Goal: Information Seeking & Learning: Check status

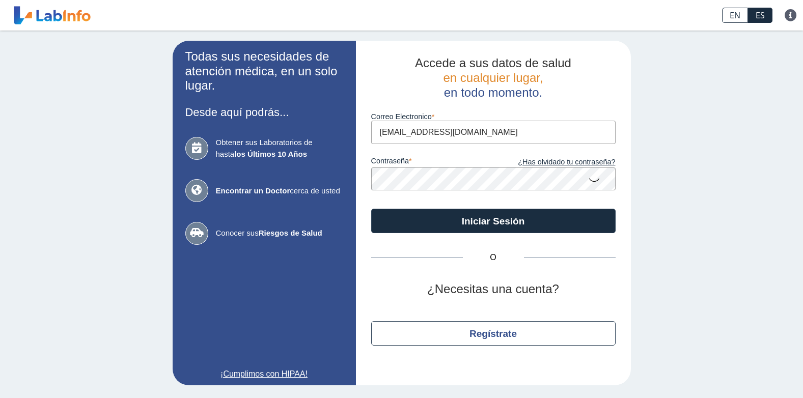
click at [477, 133] on input "[EMAIL_ADDRESS][DOMAIN_NAME]" at bounding box center [493, 132] width 244 height 23
type input "[EMAIL_ADDRESS][DOMAIN_NAME]"
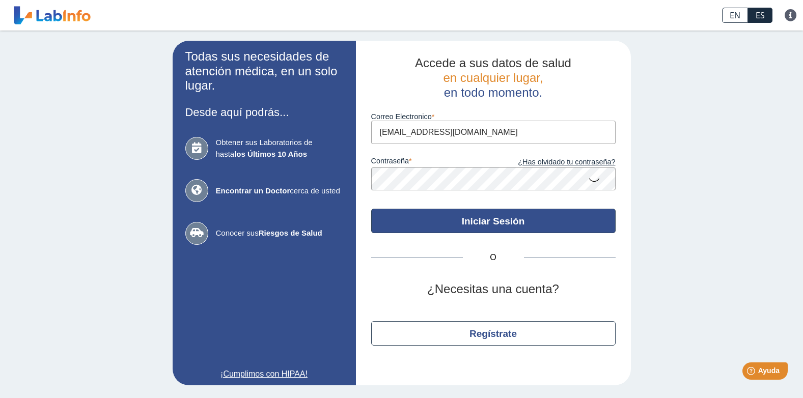
click at [489, 220] on button "Iniciar Sesión" at bounding box center [493, 221] width 244 height 24
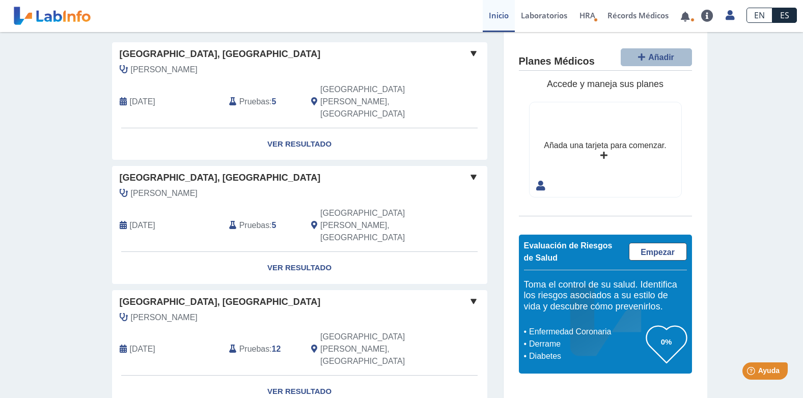
scroll to position [51, 0]
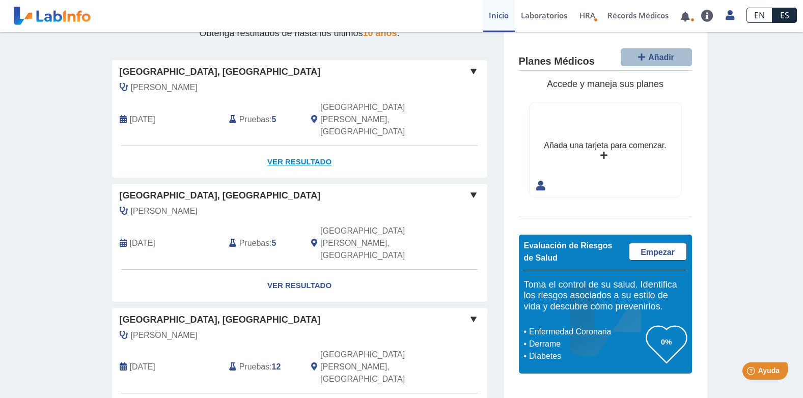
click at [296, 146] on link "Ver Resultado" at bounding box center [299, 162] width 375 height 32
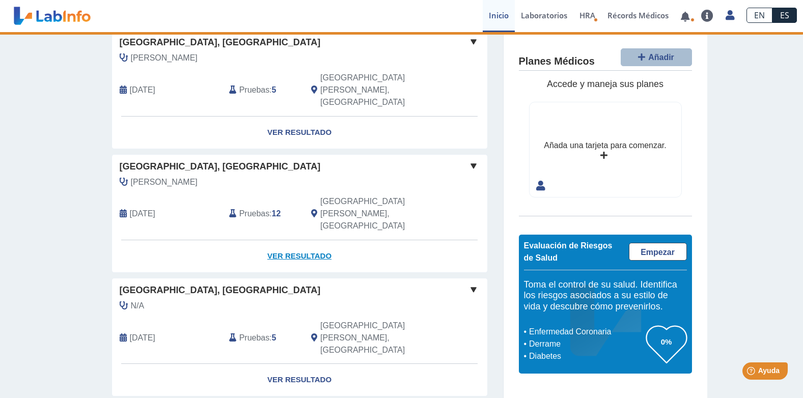
scroll to position [204, 0]
click at [260, 208] on span "Pruebas" at bounding box center [254, 214] width 30 height 12
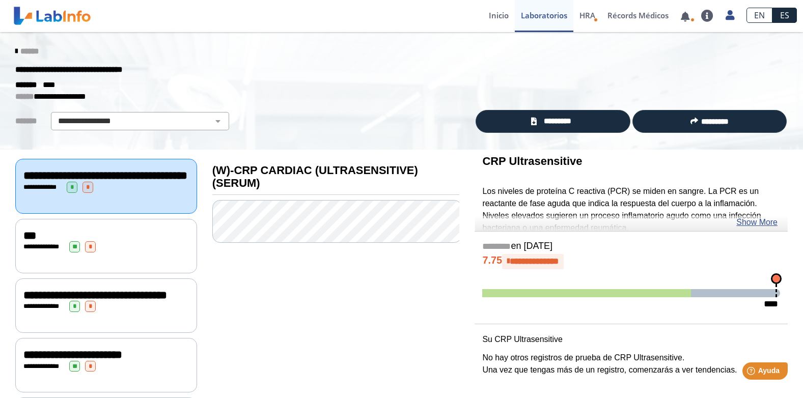
click at [15, 49] on icon at bounding box center [16, 51] width 2 height 8
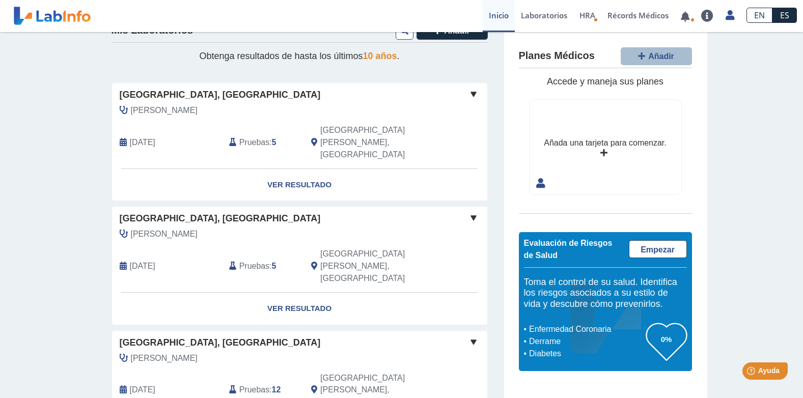
scroll to position [51, 0]
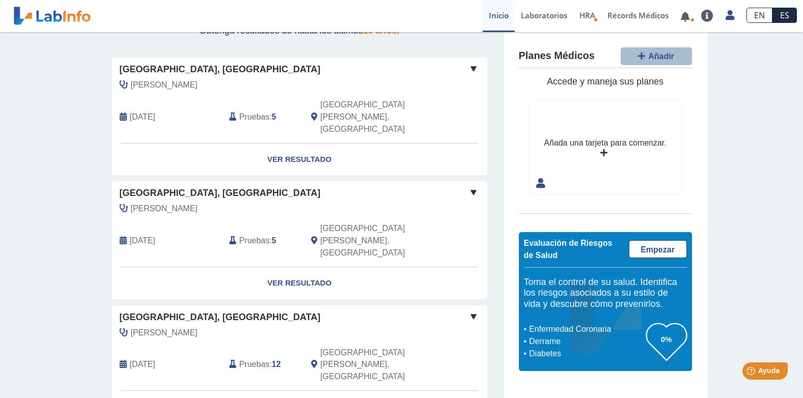
click at [252, 186] on span "[GEOGRAPHIC_DATA], [GEOGRAPHIC_DATA]" at bounding box center [220, 193] width 201 height 14
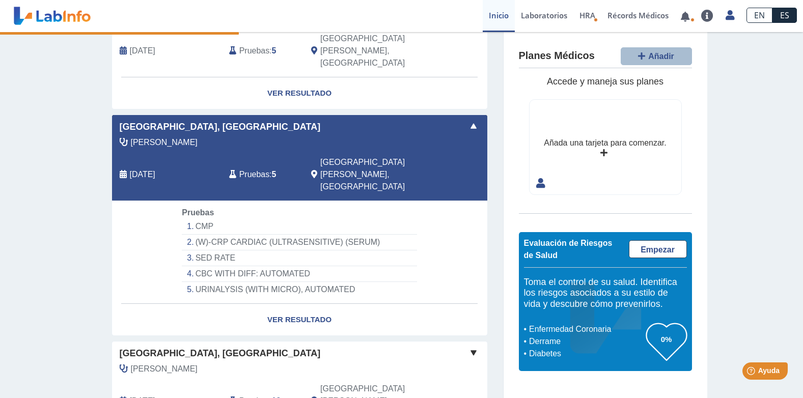
scroll to position [305, 0]
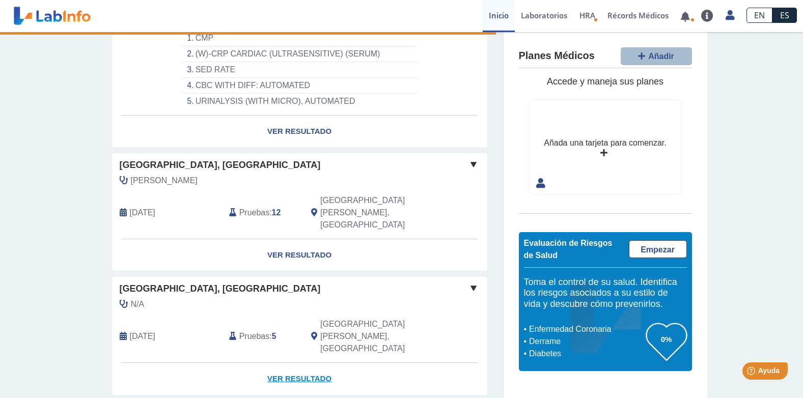
click at [283, 363] on link "Ver Resultado" at bounding box center [299, 379] width 375 height 32
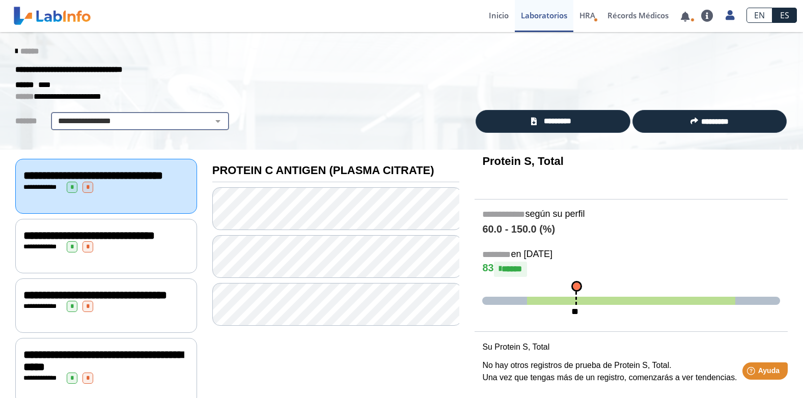
click at [209, 123] on select "**********" at bounding box center [140, 121] width 172 height 12
click at [15, 52] on icon at bounding box center [16, 51] width 2 height 8
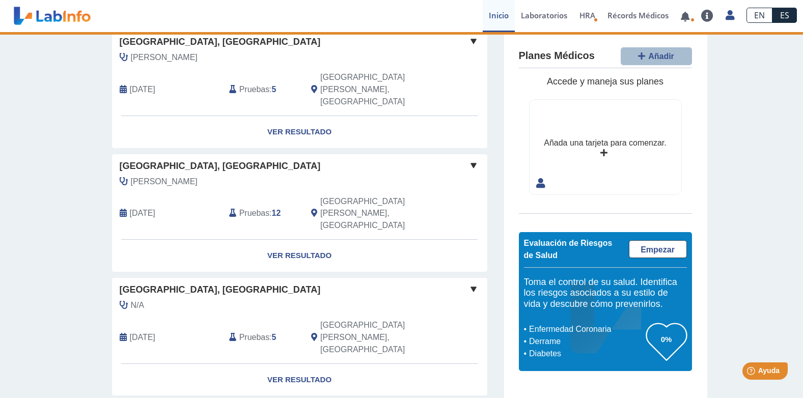
scroll to position [305, 0]
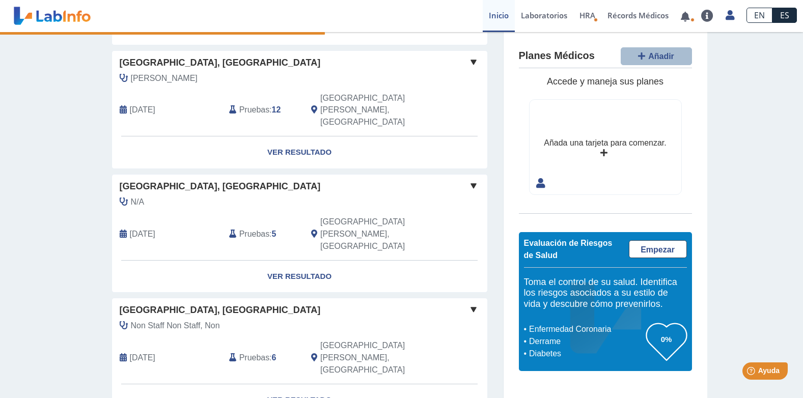
scroll to position [125, 0]
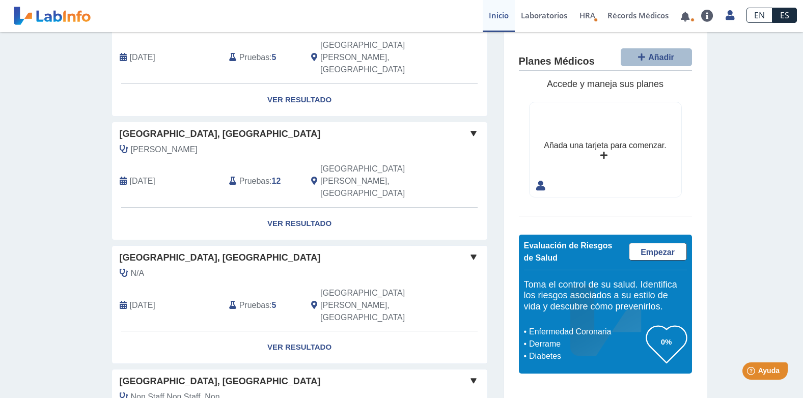
scroll to position [255, 0]
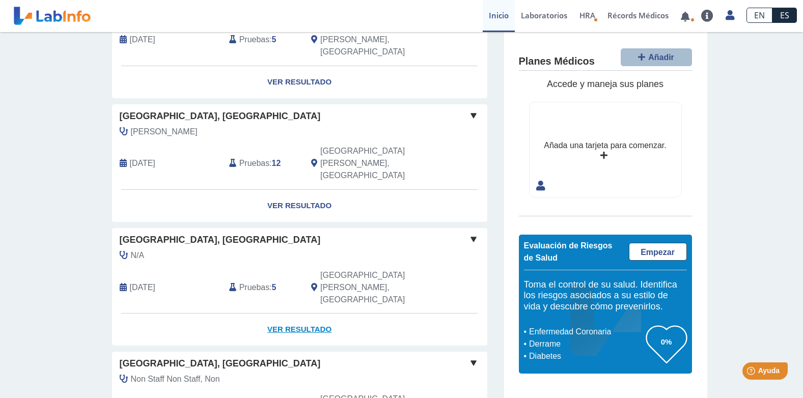
click at [293, 314] on link "Ver Resultado" at bounding box center [299, 330] width 375 height 32
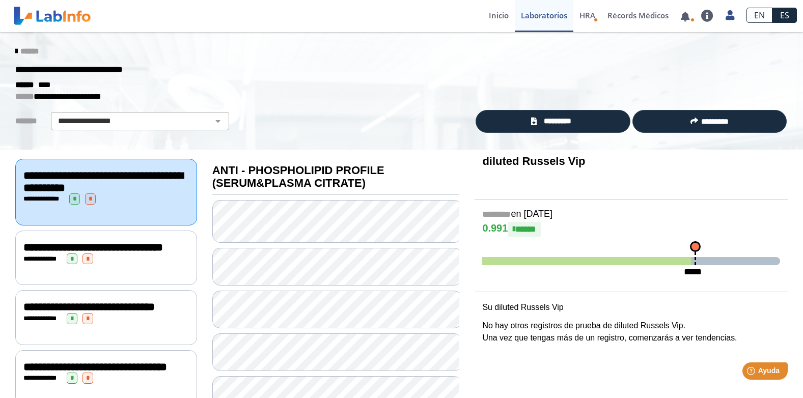
click at [8, 50] on div "******" at bounding box center [401, 51] width 787 height 18
click at [15, 50] on icon at bounding box center [16, 51] width 2 height 8
click at [211, 122] on select "**********" at bounding box center [140, 121] width 172 height 12
click at [224, 106] on div "**********" at bounding box center [401, 91] width 803 height 118
click at [15, 52] on icon at bounding box center [16, 51] width 2 height 8
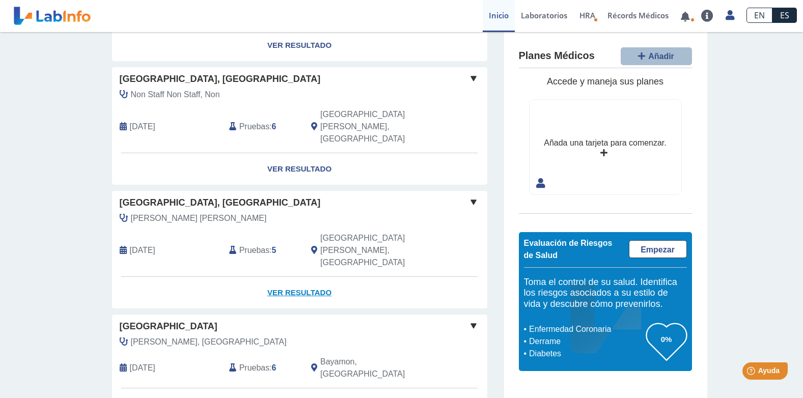
scroll to position [486, 0]
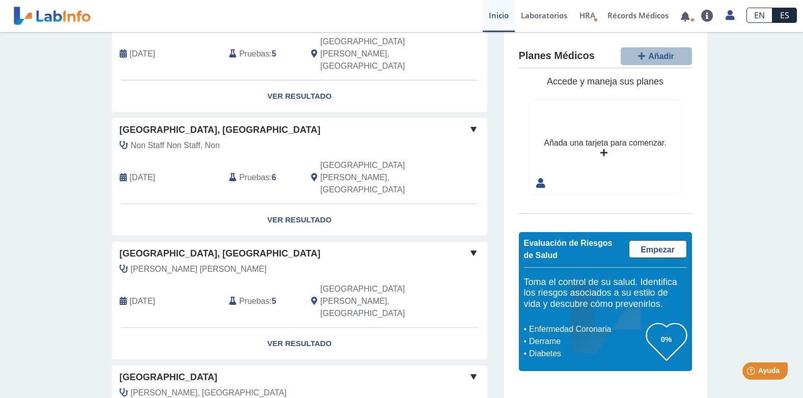
click at [252, 295] on span "Pruebas" at bounding box center [254, 301] width 30 height 12
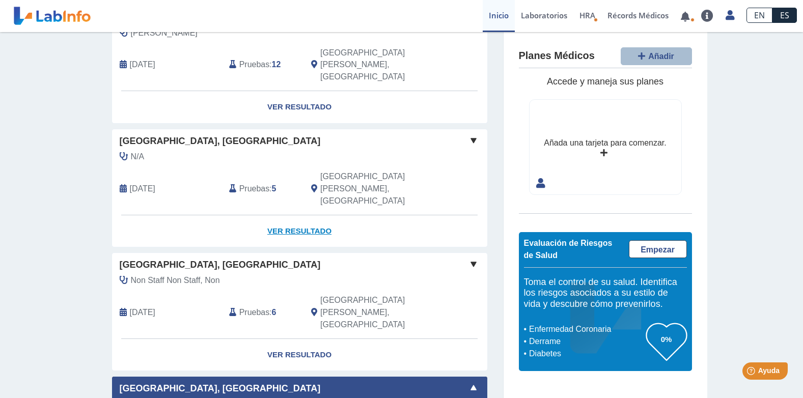
scroll to position [333, 0]
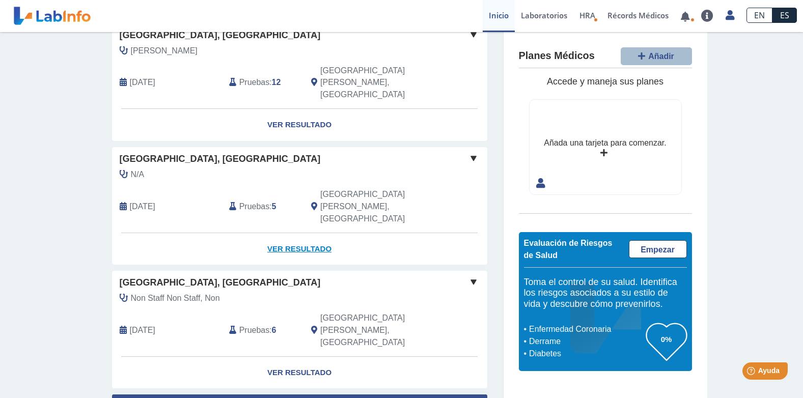
click at [278, 233] on link "Ver Resultado" at bounding box center [299, 249] width 375 height 32
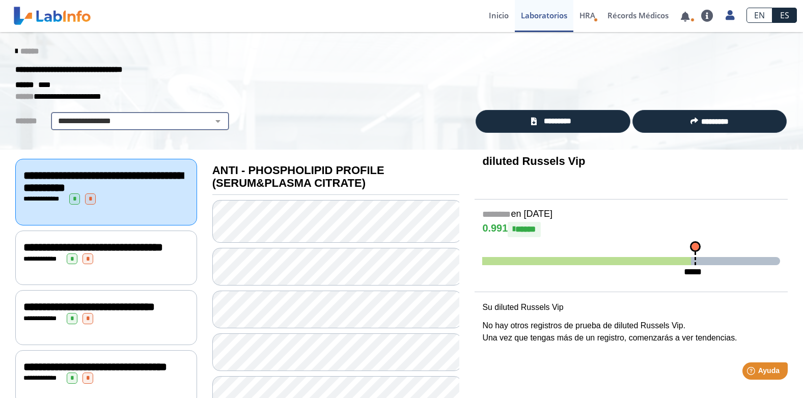
click at [171, 118] on select "**********" at bounding box center [140, 121] width 172 height 12
click at [15, 48] on icon at bounding box center [16, 51] width 2 height 8
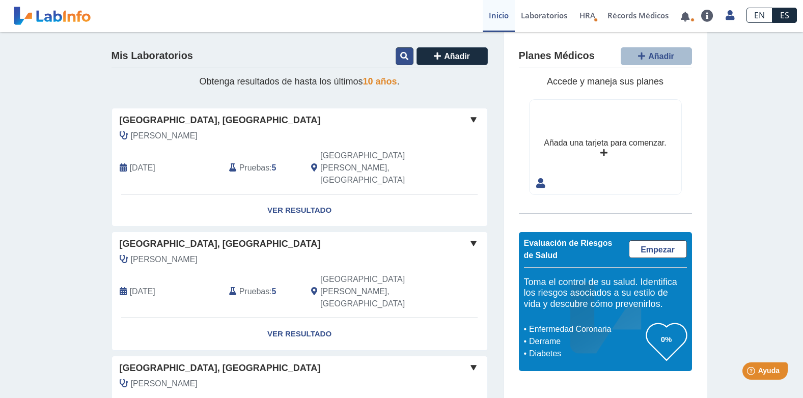
click at [401, 58] on icon at bounding box center [404, 56] width 8 height 8
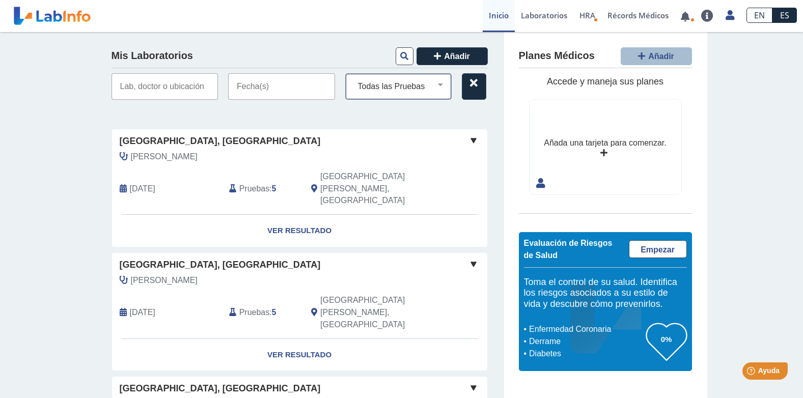
click at [403, 87] on select "Todas las Pruebas (w)-crp cardiac (ultrasensitive) (serum) ana test (serum) ant…" at bounding box center [403, 86] width 98 height 13
select select "tsh"
click at [354, 80] on select "Todas las Pruebas (w)-crp cardiac (ultrasensitive) (serum) ana test (serum) ant…" at bounding box center [403, 86] width 98 height 13
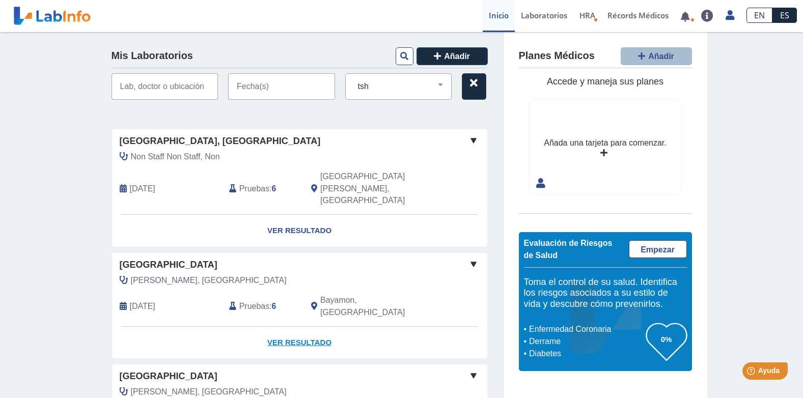
scroll to position [60, 0]
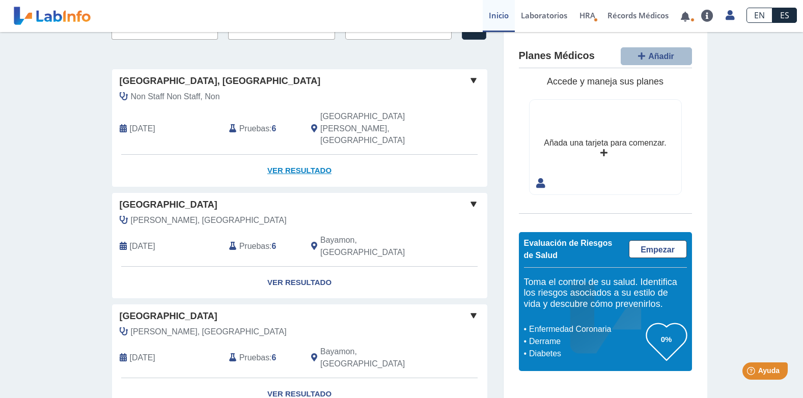
click at [287, 155] on link "Ver Resultado" at bounding box center [299, 171] width 375 height 32
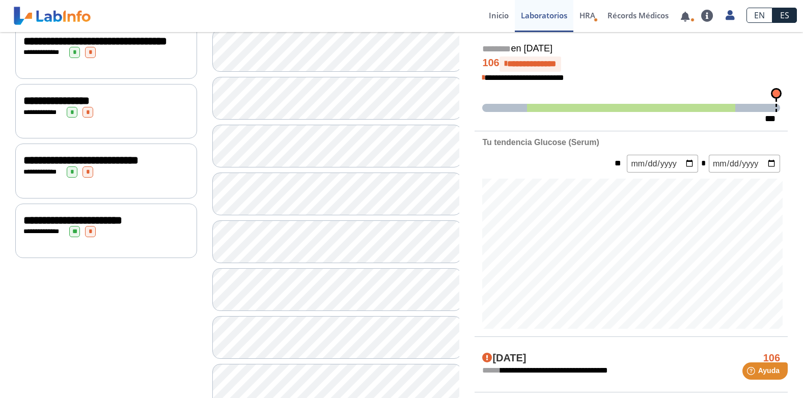
scroll to position [264, 0]
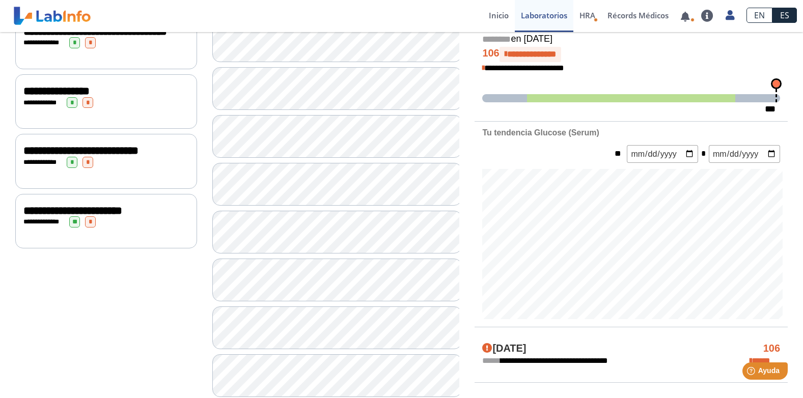
click at [114, 156] on span "**********" at bounding box center [80, 150] width 115 height 11
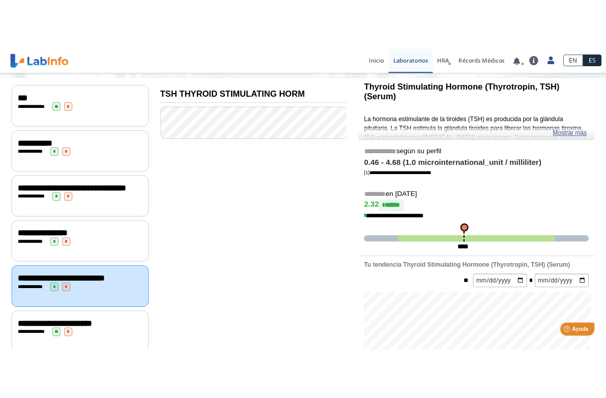
scroll to position [60, 0]
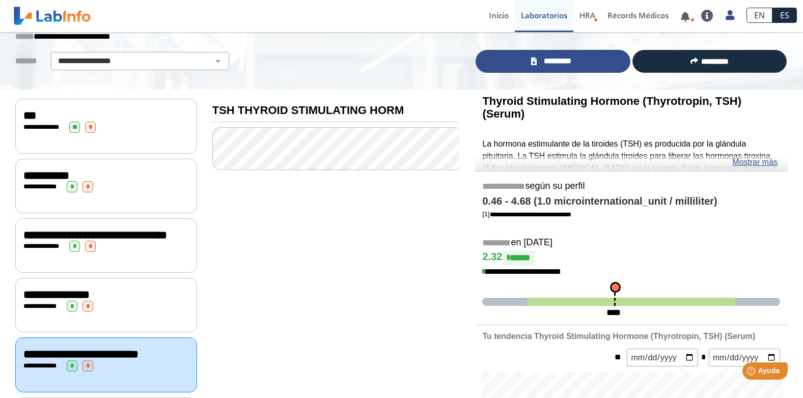
click at [608, 66] on link "*********" at bounding box center [552, 61] width 154 height 23
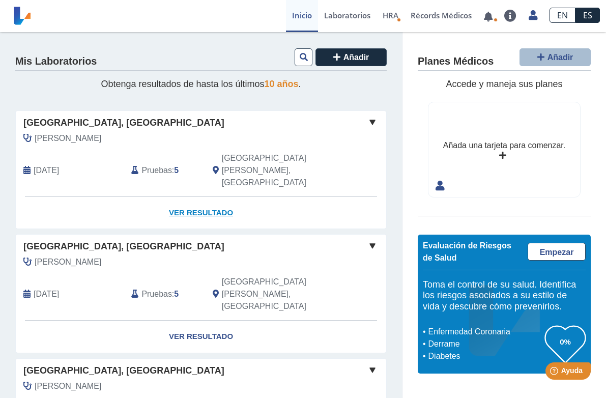
click at [190, 197] on link "Ver Resultado" at bounding box center [201, 213] width 371 height 32
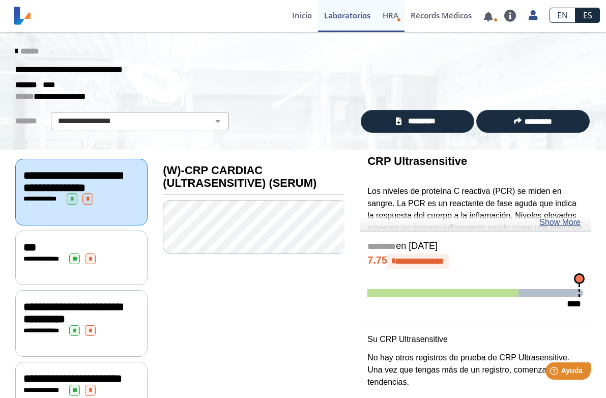
click at [386, 17] on span "HRA" at bounding box center [391, 15] width 16 height 10
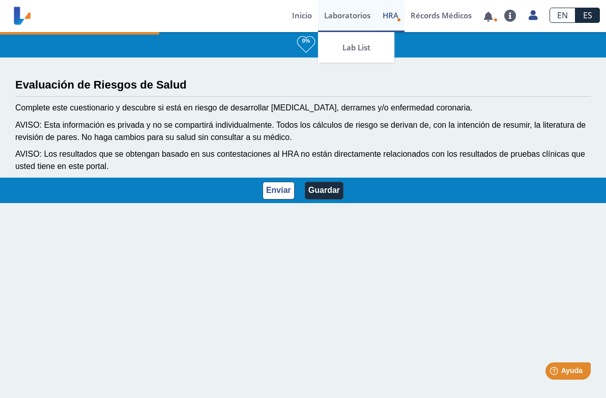
click at [350, 14] on link "Laboratorios" at bounding box center [347, 16] width 59 height 32
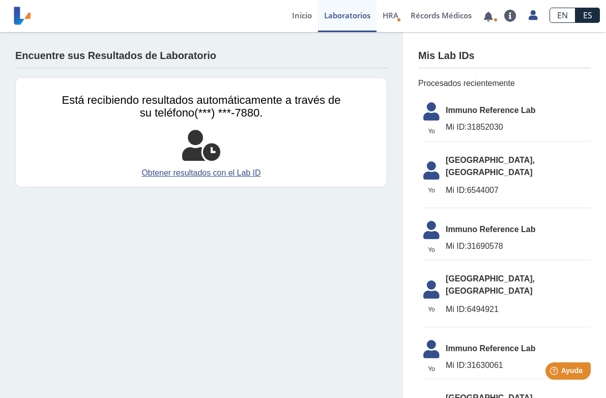
click at [444, 118] on li "Yo Yo Immuno Reference Lab Mi ID: 31852030" at bounding box center [507, 119] width 167 height 44
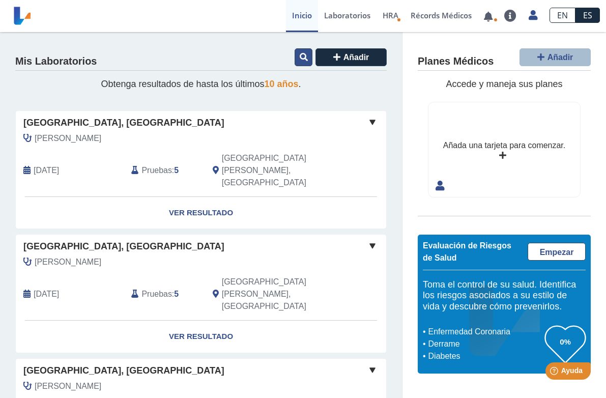
click at [300, 56] on icon at bounding box center [304, 57] width 8 height 8
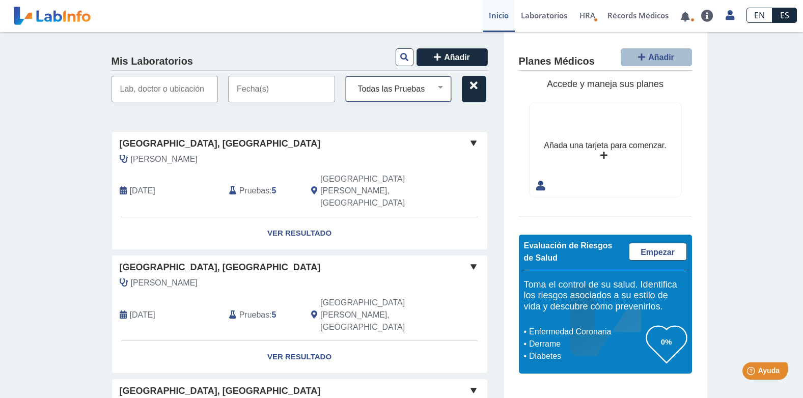
click at [438, 85] on select "Todas las Pruebas (w)-crp cardiac (ultrasensitive) (serum) ana test (serum) ant…" at bounding box center [403, 88] width 98 height 13
select select "tsh thyroid stimulating horm"
click at [354, 82] on select "Todas las Pruebas (w)-crp cardiac (ultrasensitive) (serum) ana test (serum) ant…" at bounding box center [403, 88] width 98 height 13
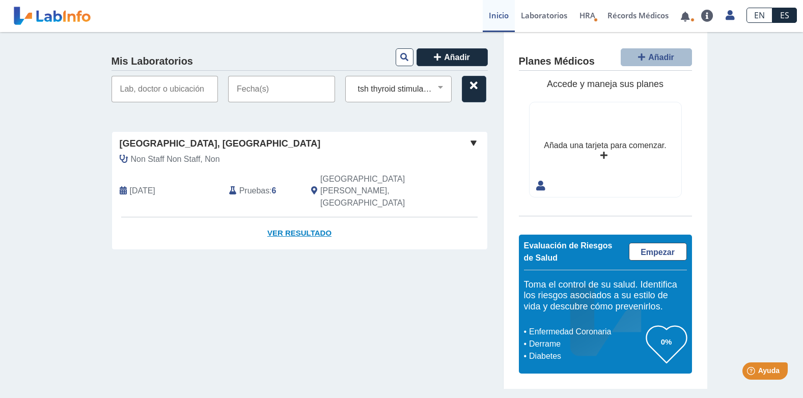
click at [282, 217] on link "Ver Resultado" at bounding box center [299, 233] width 375 height 32
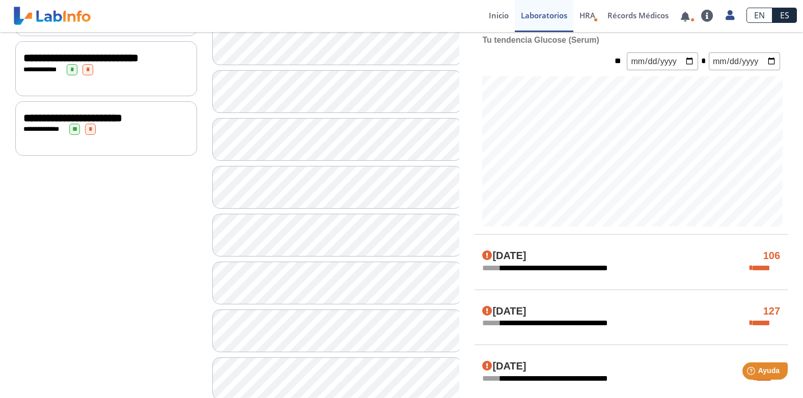
click at [157, 64] on div "**********" at bounding box center [105, 58] width 165 height 12
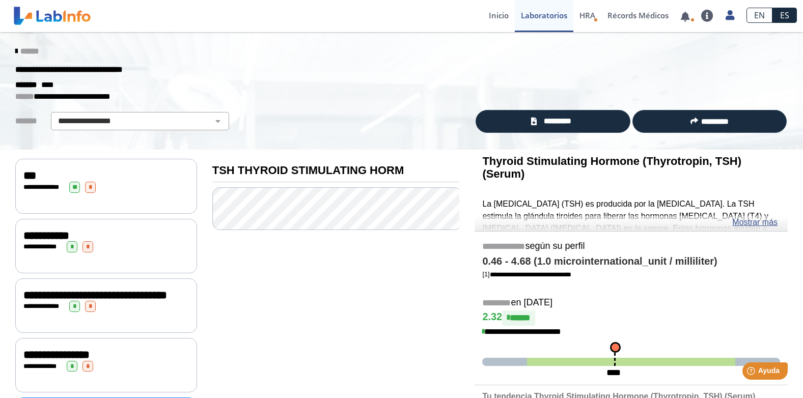
scroll to position [51, 0]
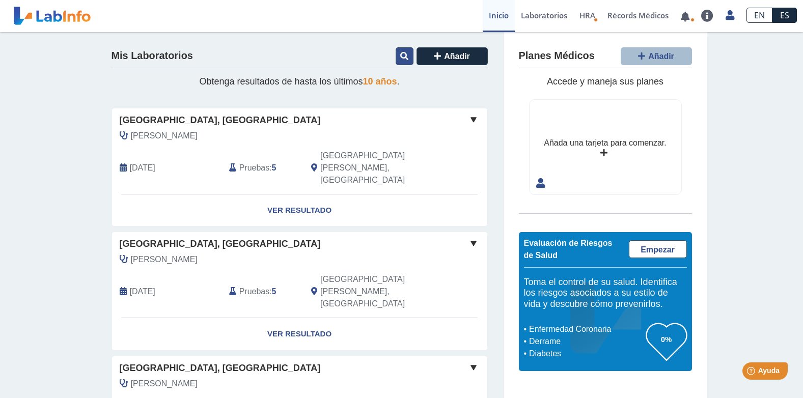
click at [396, 57] on button at bounding box center [405, 56] width 18 height 18
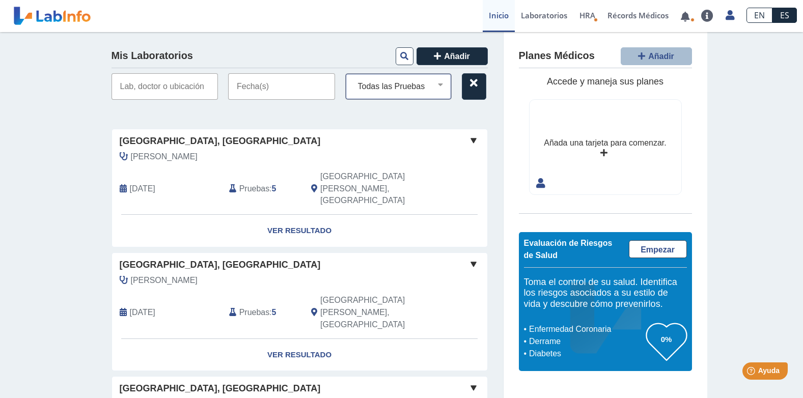
click at [436, 88] on select "Todas las Pruebas (w)-crp cardiac (ultrasensitive) (serum) ana test (serum) ant…" at bounding box center [403, 86] width 98 height 13
select select "tsh"
click at [354, 80] on select "Todas las Pruebas (w)-crp cardiac (ultrasensitive) (serum) ana test (serum) ant…" at bounding box center [403, 86] width 98 height 13
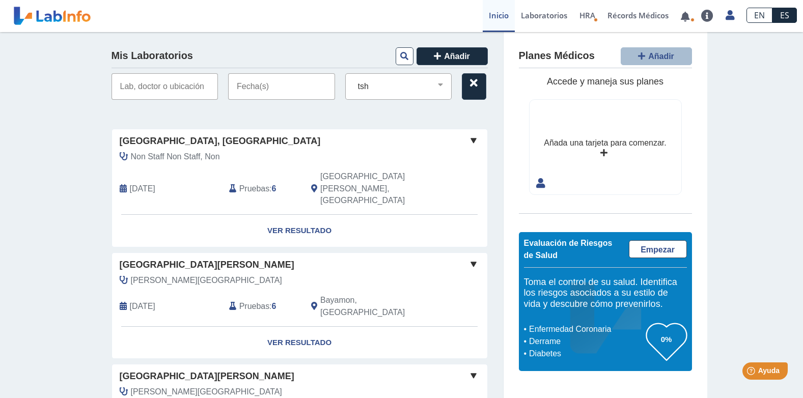
click at [254, 85] on input "text" at bounding box center [281, 86] width 107 height 26
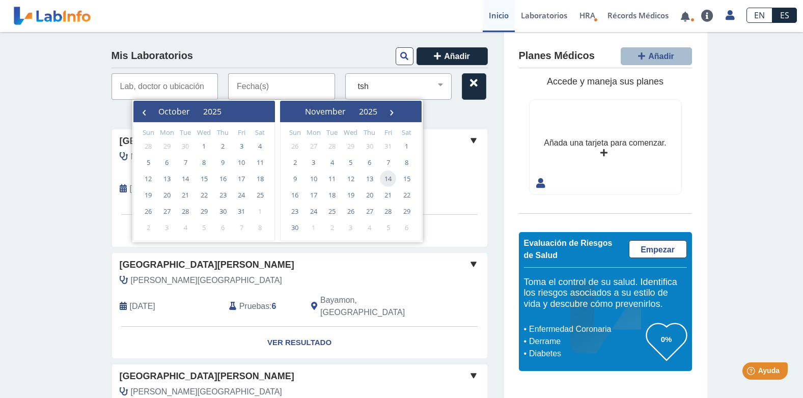
click at [168, 89] on input "text" at bounding box center [164, 86] width 107 height 26
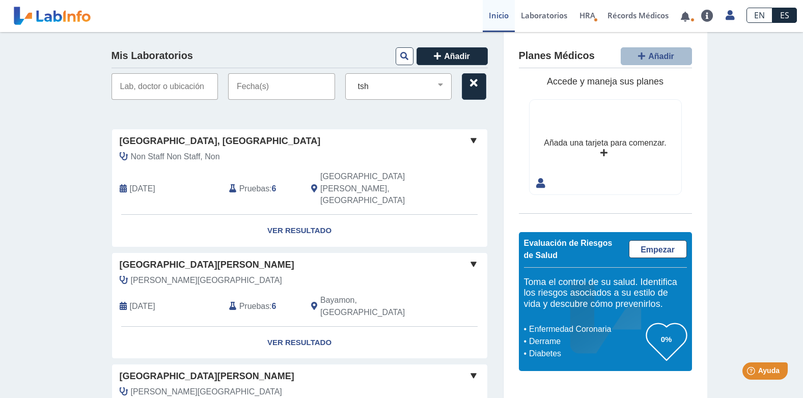
scroll to position [51, 0]
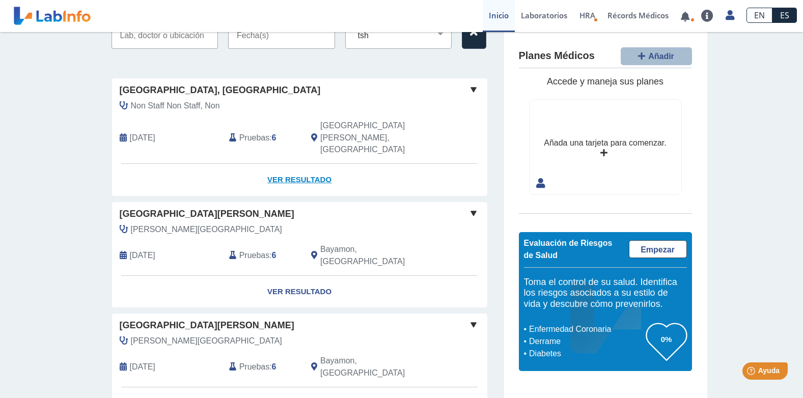
click at [308, 164] on link "Ver Resultado" at bounding box center [299, 180] width 375 height 32
